Goal: Information Seeking & Learning: Learn about a topic

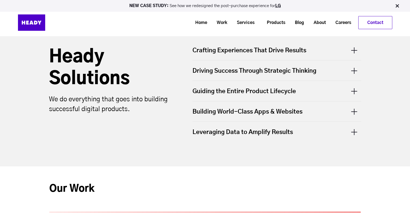
scroll to position [178, 0]
click at [268, 43] on div "Crafting Experiences That Drive Results - Digital Product Design - UX/UI Design…" at bounding box center [277, 94] width 180 height 106
click at [266, 49] on div "Crafting Experiences That Drive Results" at bounding box center [276, 54] width 169 height 14
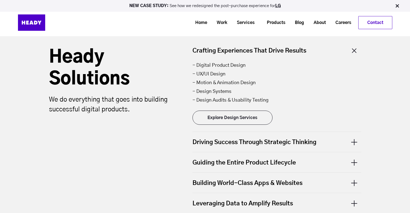
click at [265, 50] on div "Crafting Experiences That Drive Results" at bounding box center [276, 54] width 169 height 14
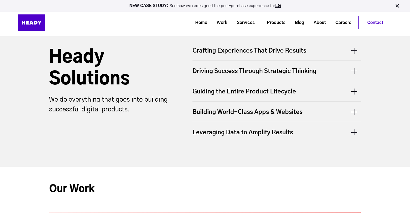
click at [255, 68] on div "Driving Success Through Strategic Thinking" at bounding box center [276, 71] width 169 height 20
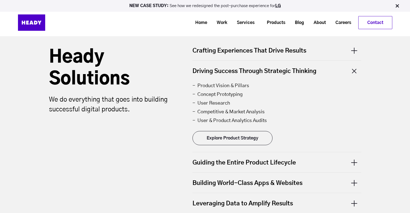
click at [254, 68] on div "Driving Success Through Strategic Thinking" at bounding box center [276, 71] width 169 height 20
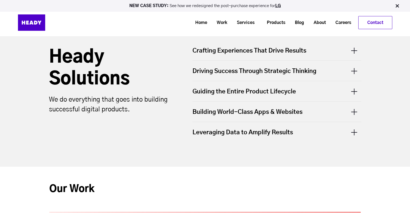
click at [243, 88] on div "Guiding the Entire Product Lifecycle" at bounding box center [276, 91] width 169 height 20
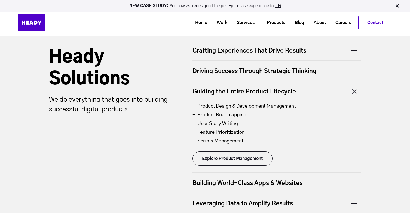
click at [243, 88] on div "Guiding the Entire Product Lifecycle" at bounding box center [276, 91] width 169 height 20
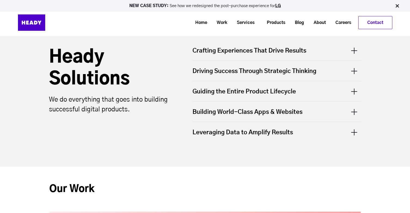
click at [241, 117] on div "Building World-Class Apps & Websites" at bounding box center [276, 112] width 169 height 20
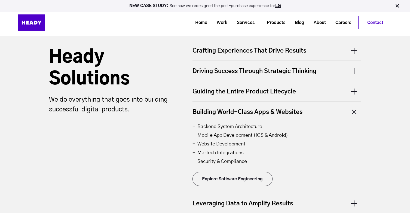
scroll to position [247, 0]
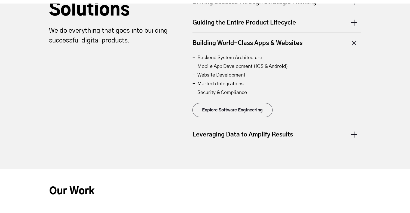
click at [242, 131] on div "Leveraging Data to Amplify Results" at bounding box center [276, 134] width 169 height 20
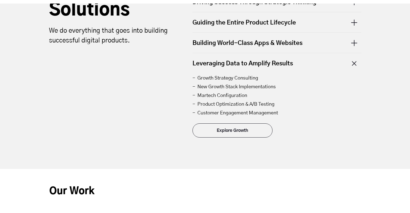
click at [253, 57] on div "Leveraging Data to Amplify Results" at bounding box center [276, 63] width 169 height 20
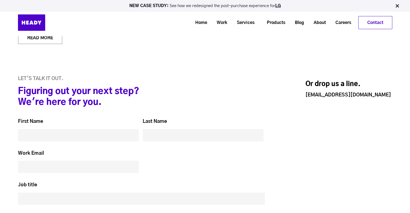
scroll to position [2178, 0]
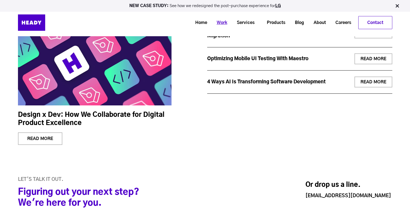
click at [217, 21] on link "Work" at bounding box center [220, 23] width 20 height 10
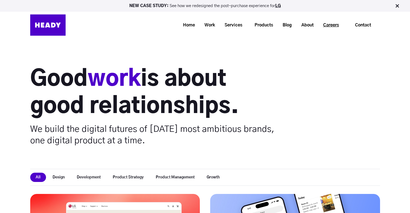
click at [326, 24] on link "Careers" at bounding box center [328, 25] width 25 height 10
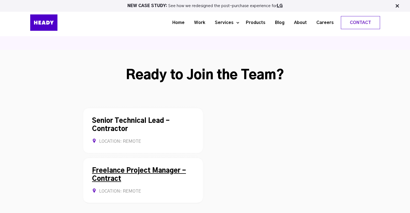
click at [125, 167] on link "Freelance Project Manager - Contract" at bounding box center [139, 174] width 94 height 15
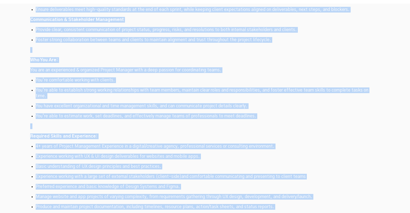
scroll to position [1771, 0]
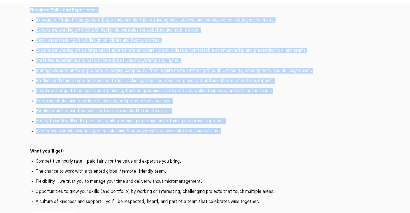
drag, startPoint x: 29, startPoint y: 42, endPoint x: 255, endPoint y: 94, distance: 232.1
copy div "Lorem Ipsum dol sit amet: Conse ad e seddoei tempori utlaboreetd magn aliquaen …"
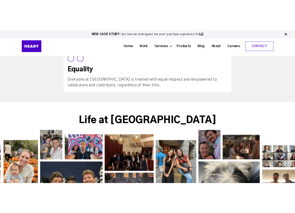
scroll to position [0, 0]
